Goal: Information Seeking & Learning: Find specific fact

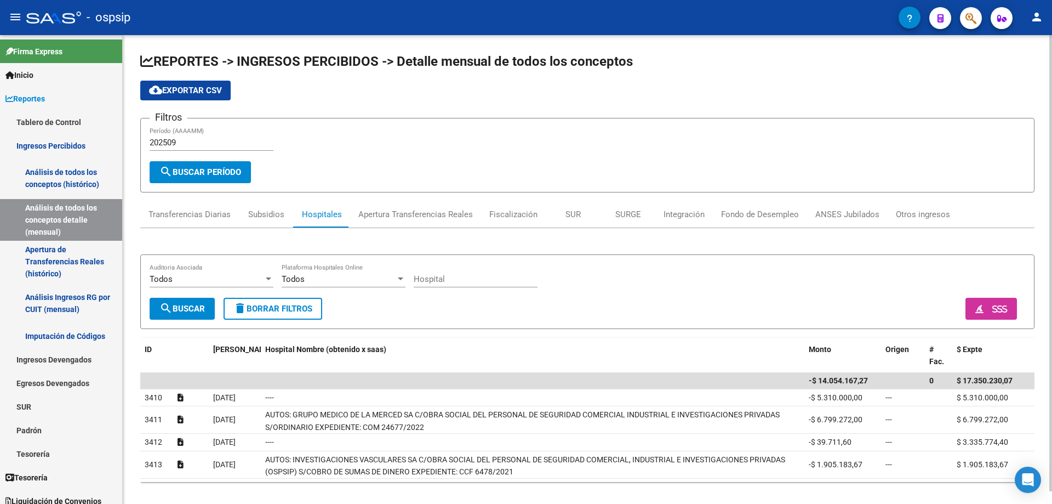
click at [375, 277] on div "Todos" at bounding box center [339, 279] width 114 height 10
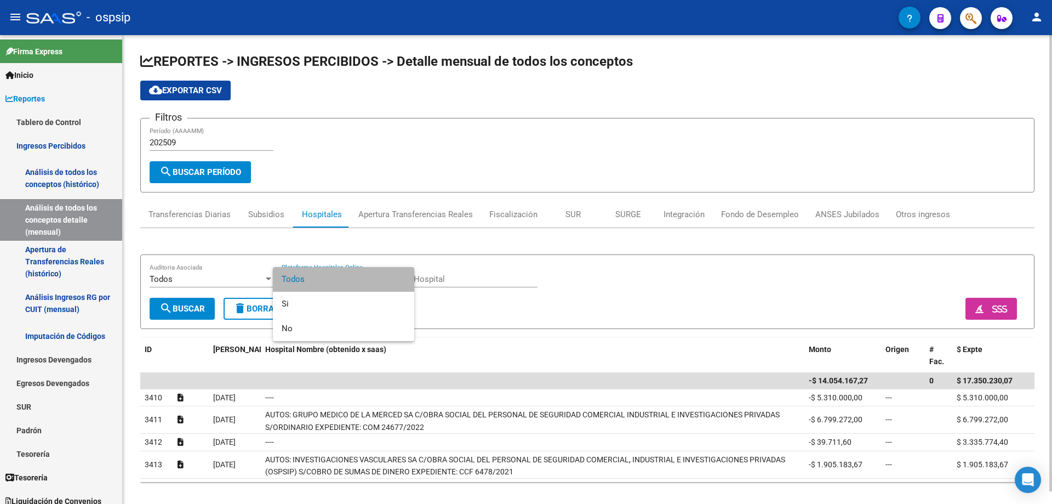
click at [375, 277] on span "Todos" at bounding box center [344, 279] width 124 height 25
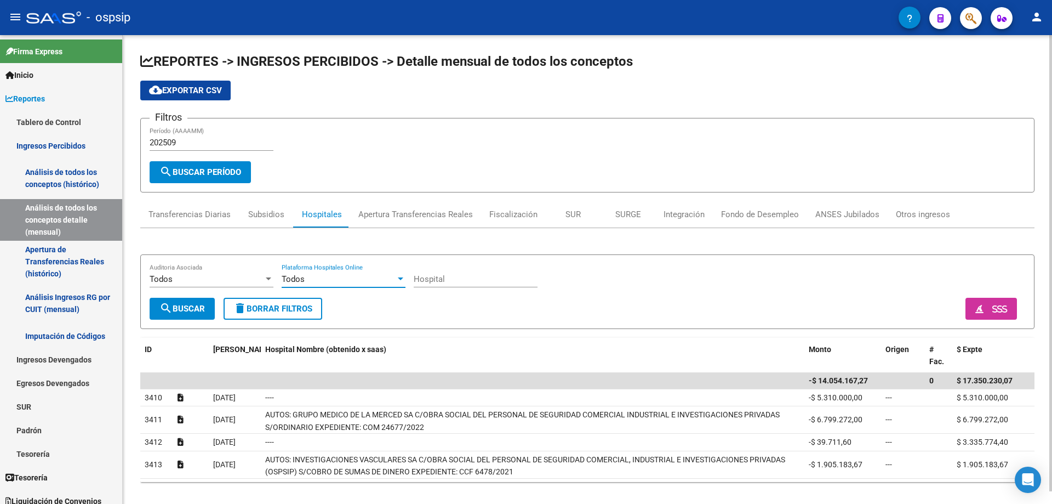
click at [152, 274] on span "Todos" at bounding box center [161, 279] width 23 height 10
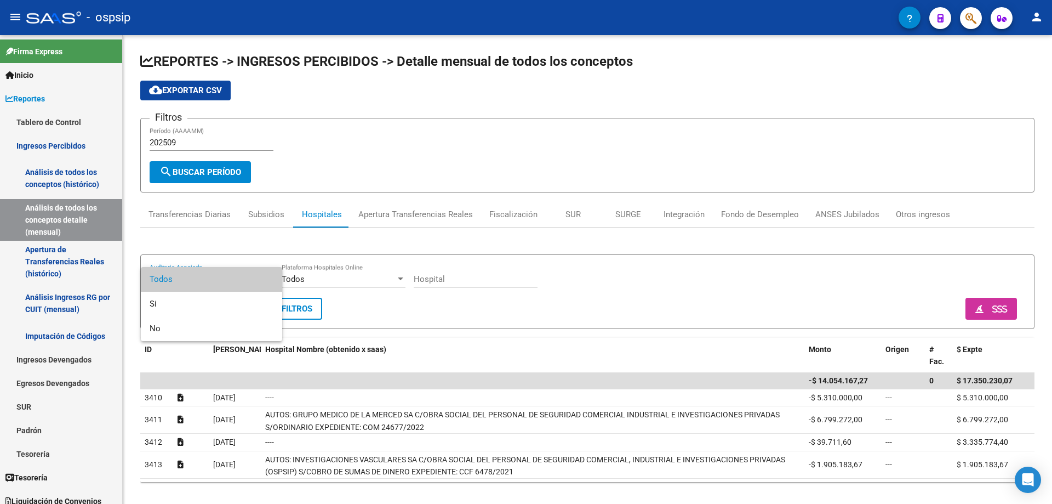
click at [153, 273] on span "Todos" at bounding box center [212, 279] width 124 height 25
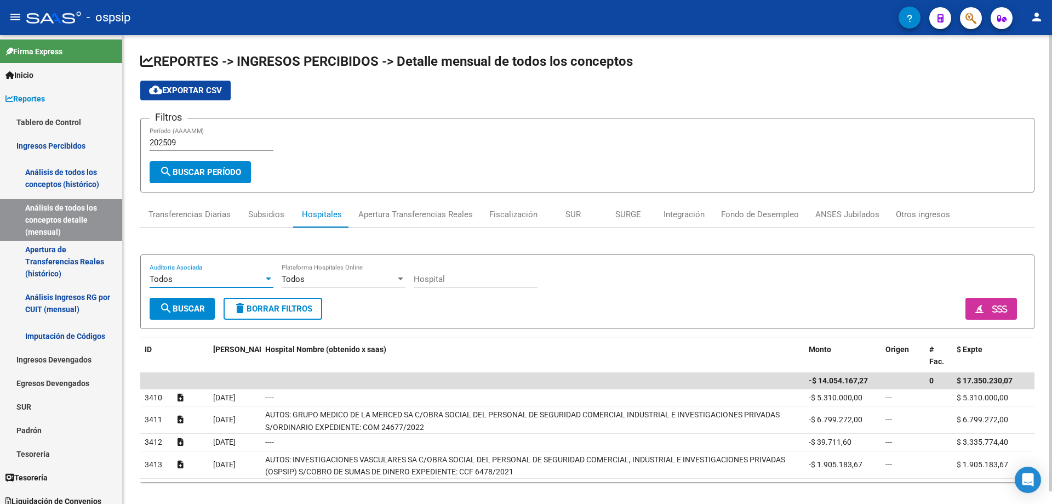
click at [491, 282] on input "Hospital" at bounding box center [476, 279] width 124 height 10
click at [697, 290] on div "Todos Auditoria Asociada Todos Plataforma Hospitales Online Hospital" at bounding box center [588, 281] width 876 height 34
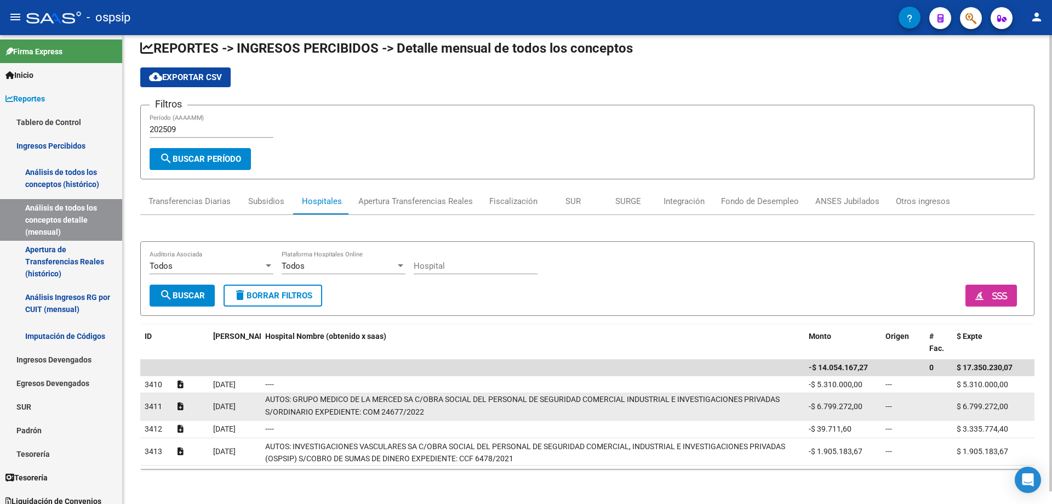
scroll to position [1, 0]
drag, startPoint x: 292, startPoint y: 399, endPoint x: 686, endPoint y: 416, distance: 393.9
click at [686, 416] on div "AUTOS: GRUPO MEDICO DE LA MERCED SA C/OBRA SOCIAL DEL PERSONAL DE SEGURIDAD COM…" at bounding box center [532, 406] width 535 height 23
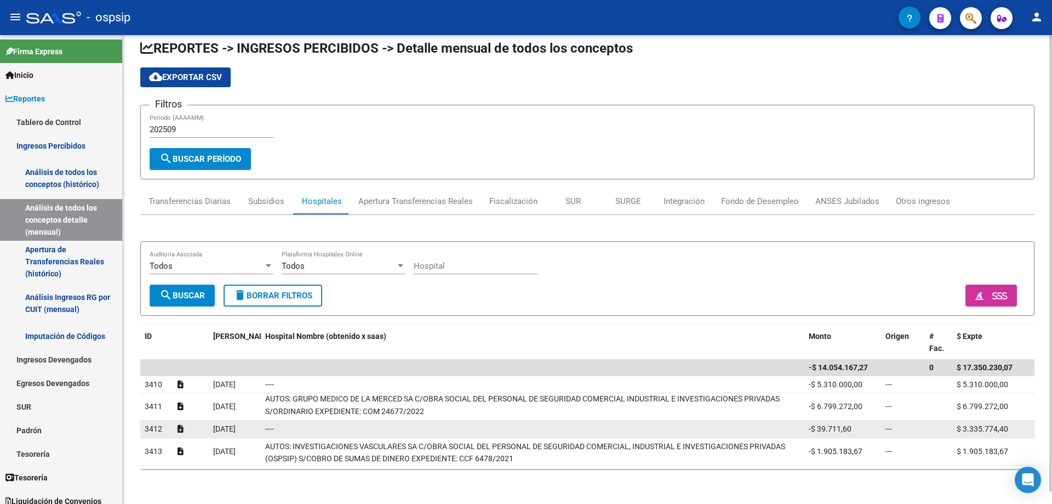
copy span "GRUPO MEDICO DE LA MERCED SA C/OBRA SOCIAL DEL PERSONAL DE SEGURIDAD COMERCIAL …"
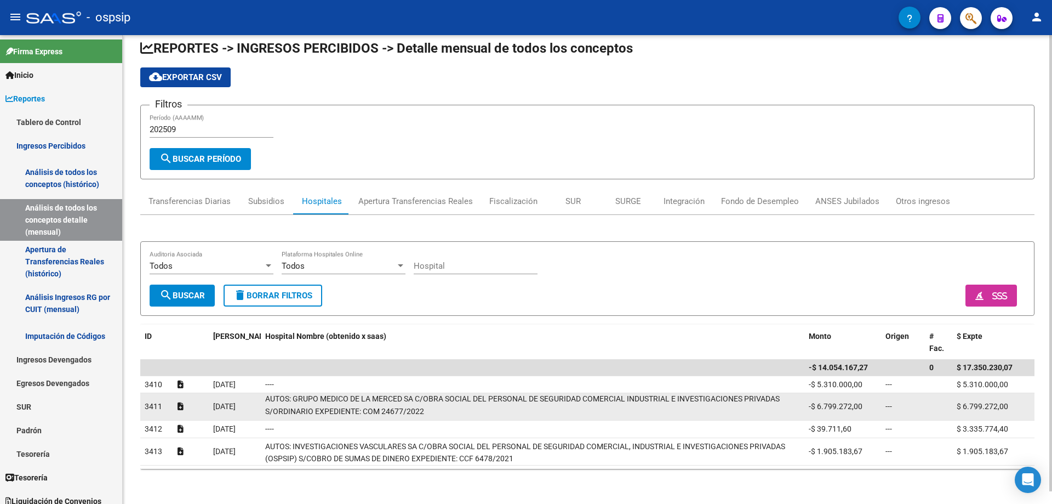
click at [354, 403] on div "AUTOS: GRUPO MEDICO DE LA MERCED SA C/OBRA SOCIAL DEL PERSONAL DE SEGURIDAD COM…" at bounding box center [532, 406] width 535 height 23
drag, startPoint x: 364, startPoint y: 410, endPoint x: 426, endPoint y: 412, distance: 62.0
click at [426, 412] on div "AUTOS: GRUPO MEDICO DE LA MERCED SA C/OBRA SOCIAL DEL PERSONAL DE SEGURIDAD COM…" at bounding box center [532, 406] width 535 height 23
copy span "COM 24677/2022"
